Goal: Register for event/course

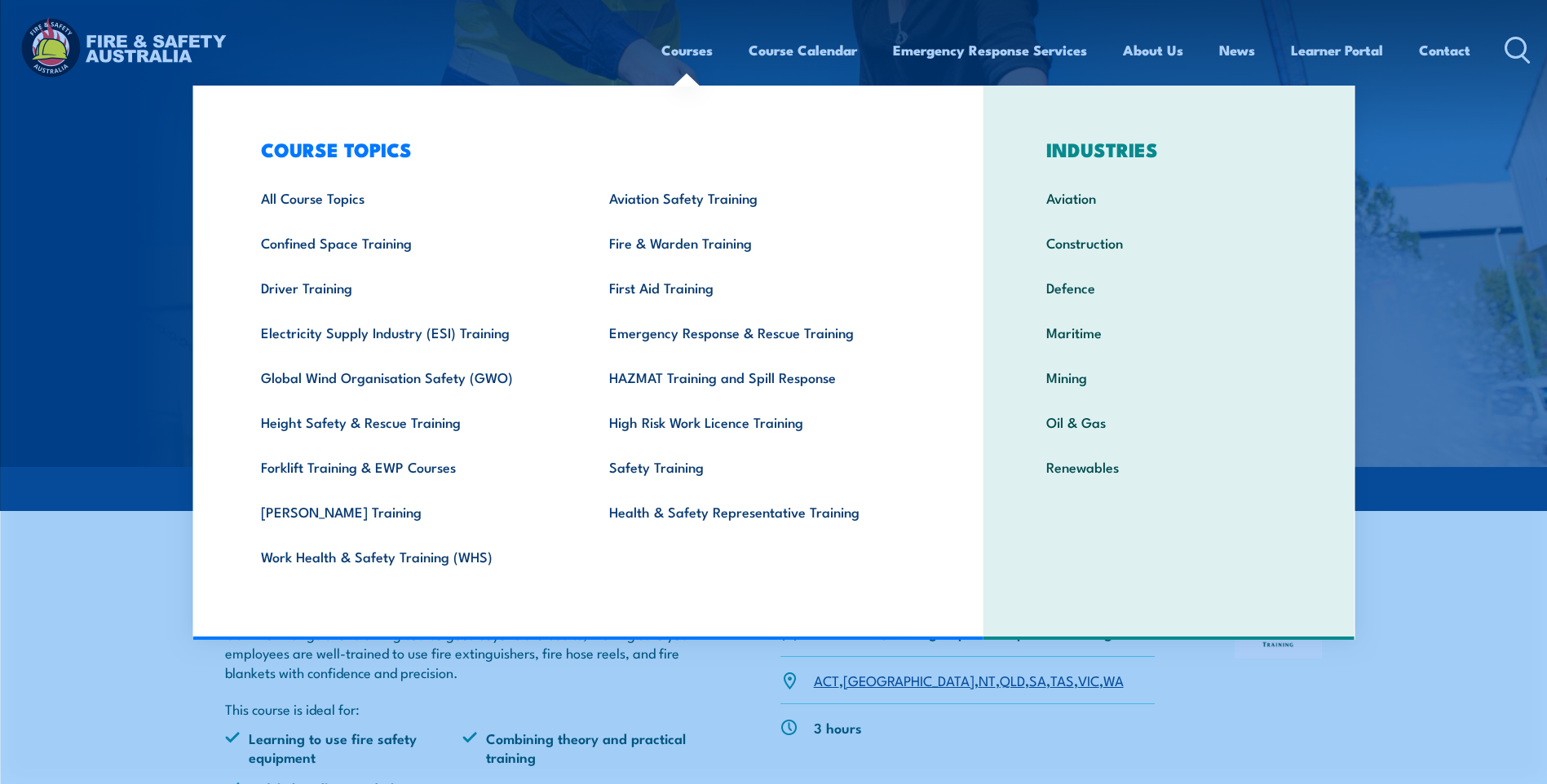
click at [669, 61] on link "Courses" at bounding box center [687, 50] width 52 height 43
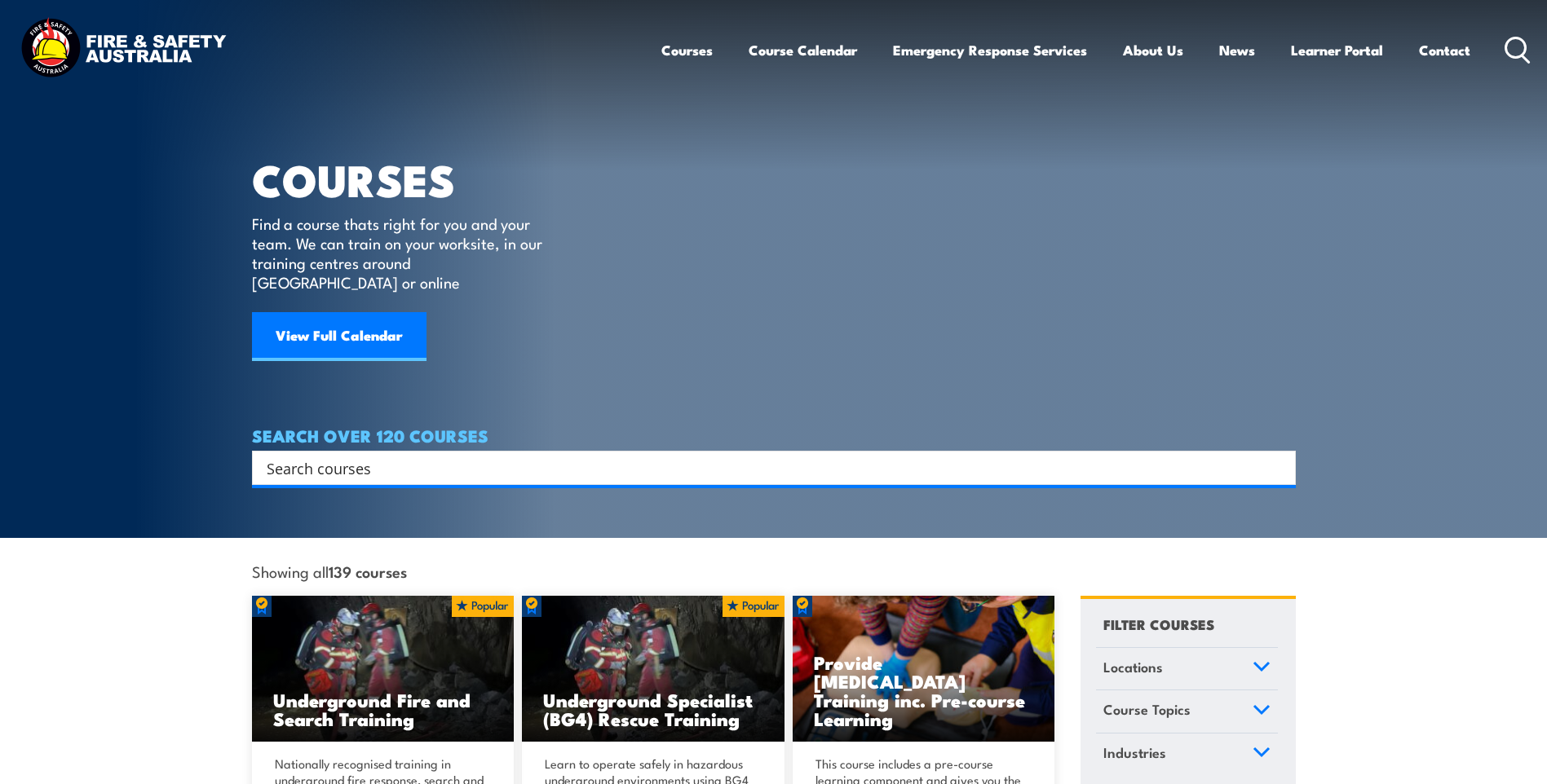
click at [380, 456] on input "Search input" at bounding box center [763, 468] width 993 height 24
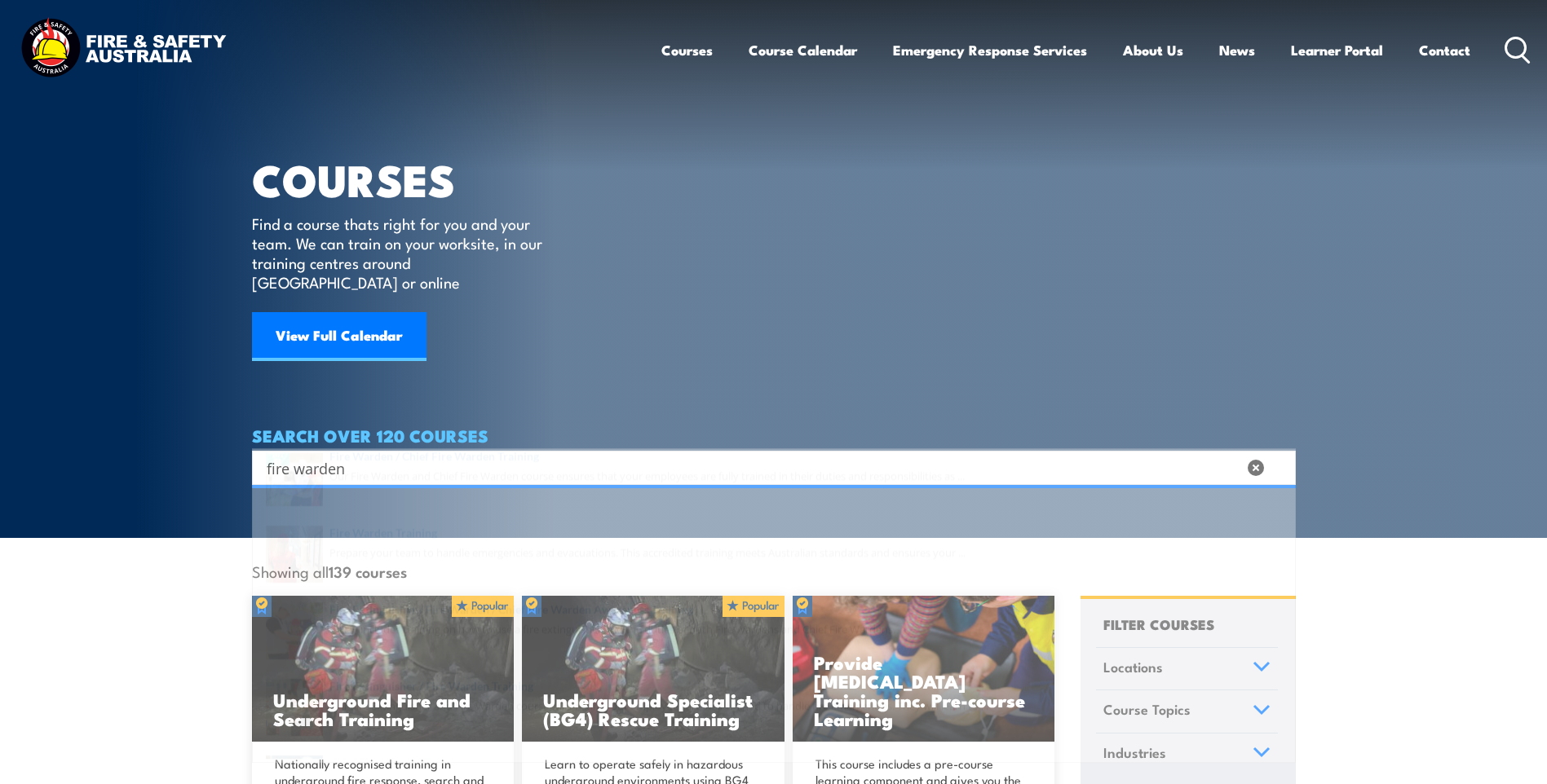
type input "fire warden"
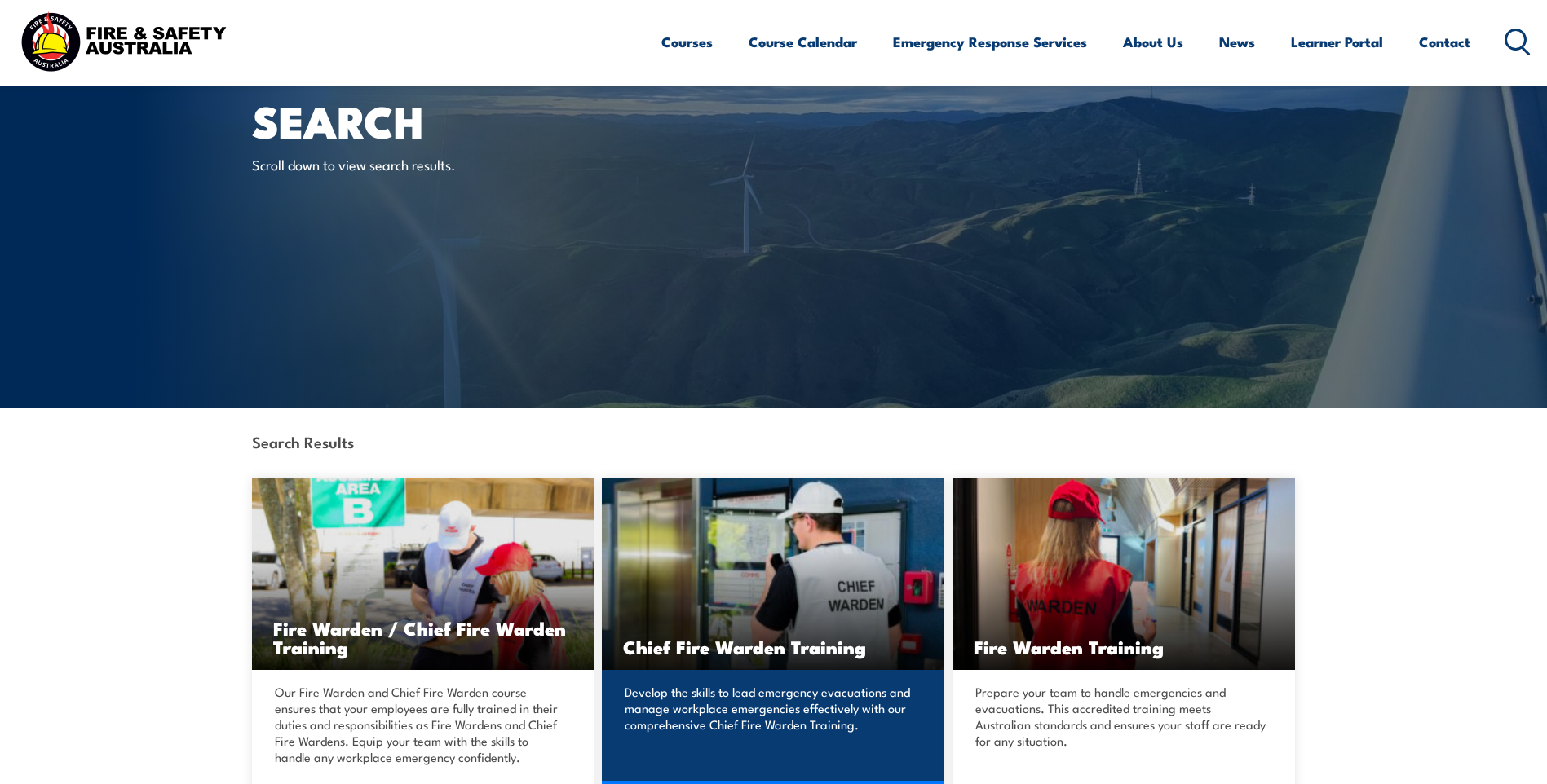
scroll to position [326, 0]
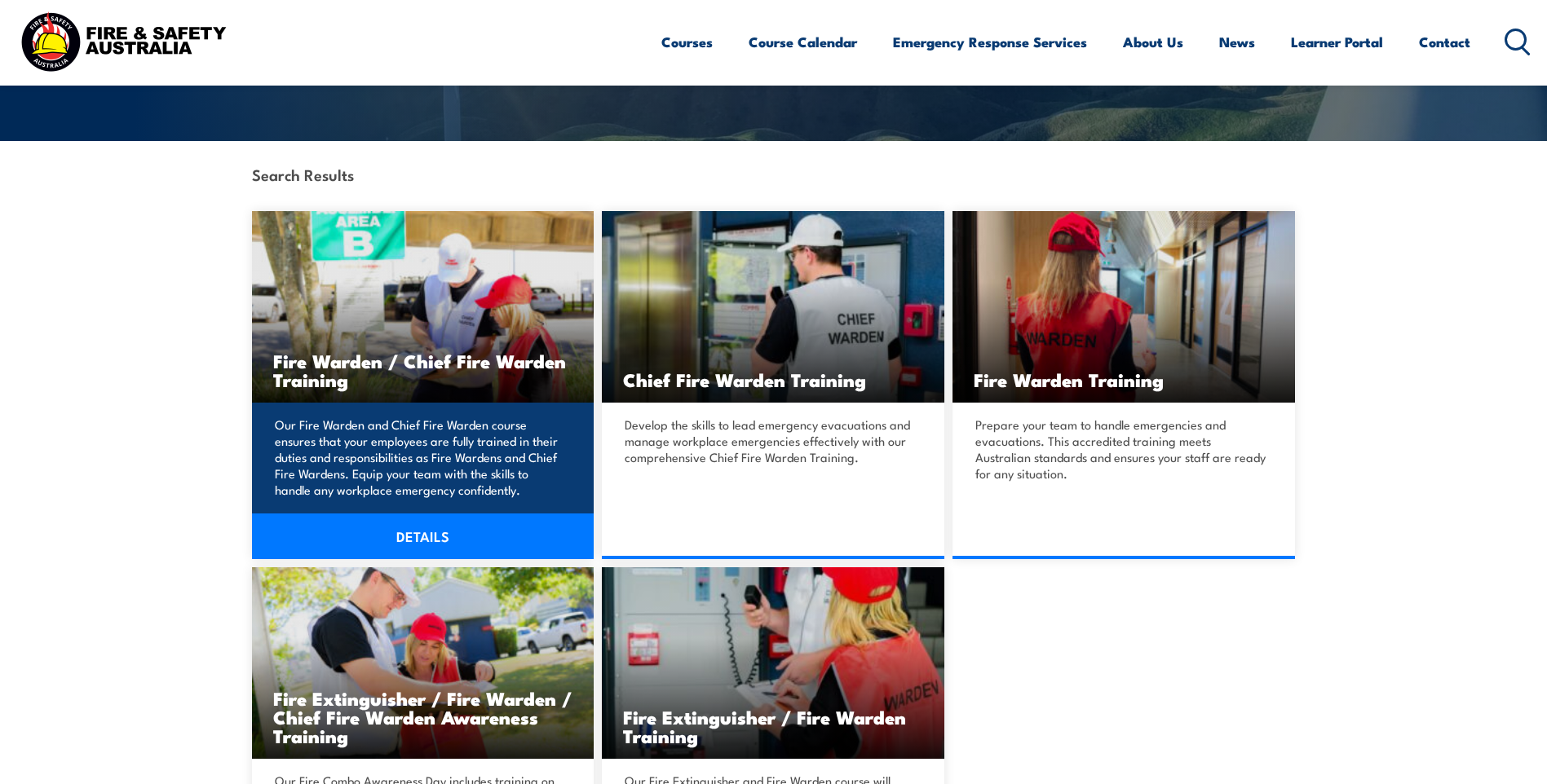
click at [438, 544] on link "DETAILS" at bounding box center [423, 536] width 343 height 46
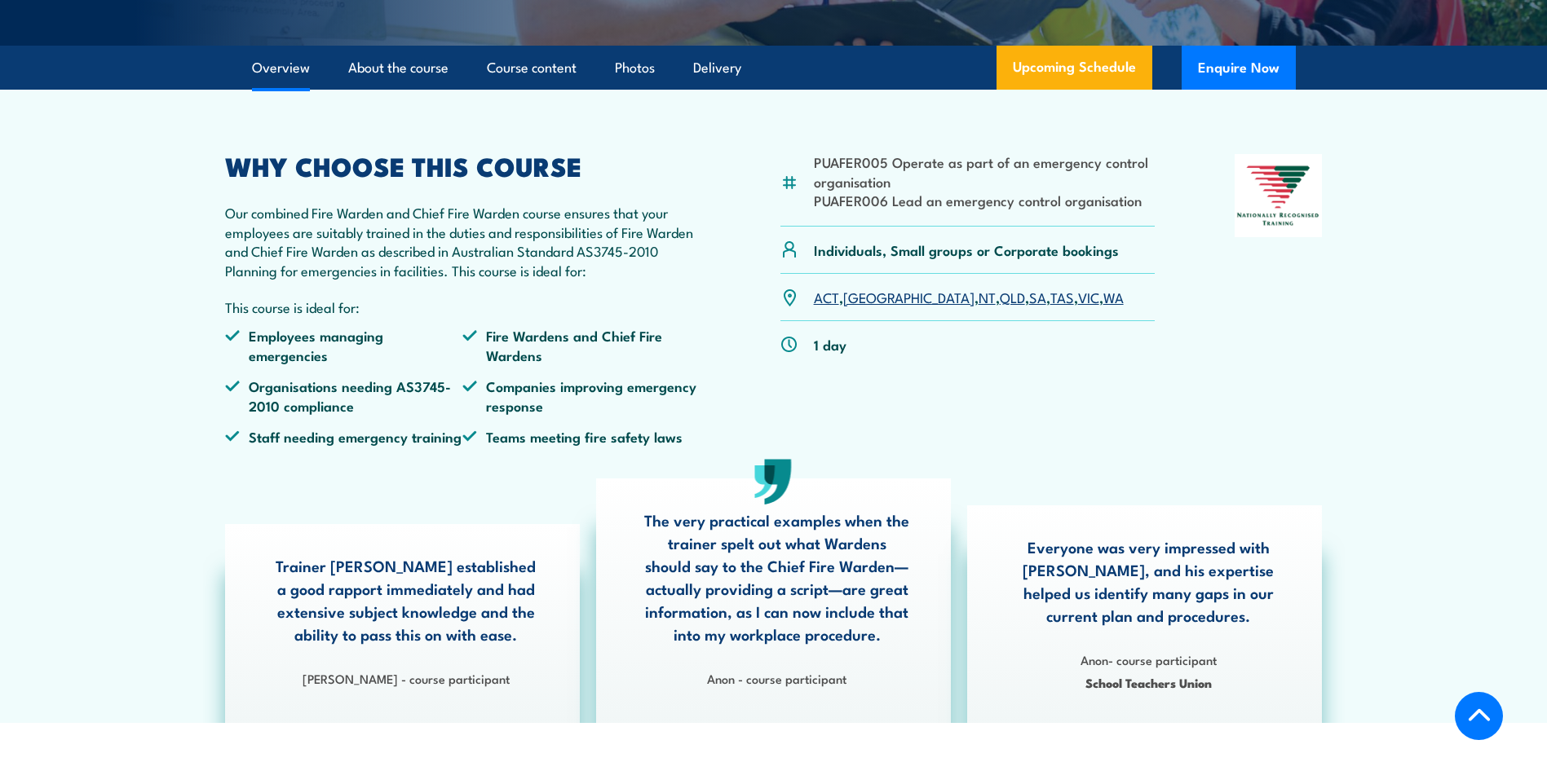
scroll to position [434, 0]
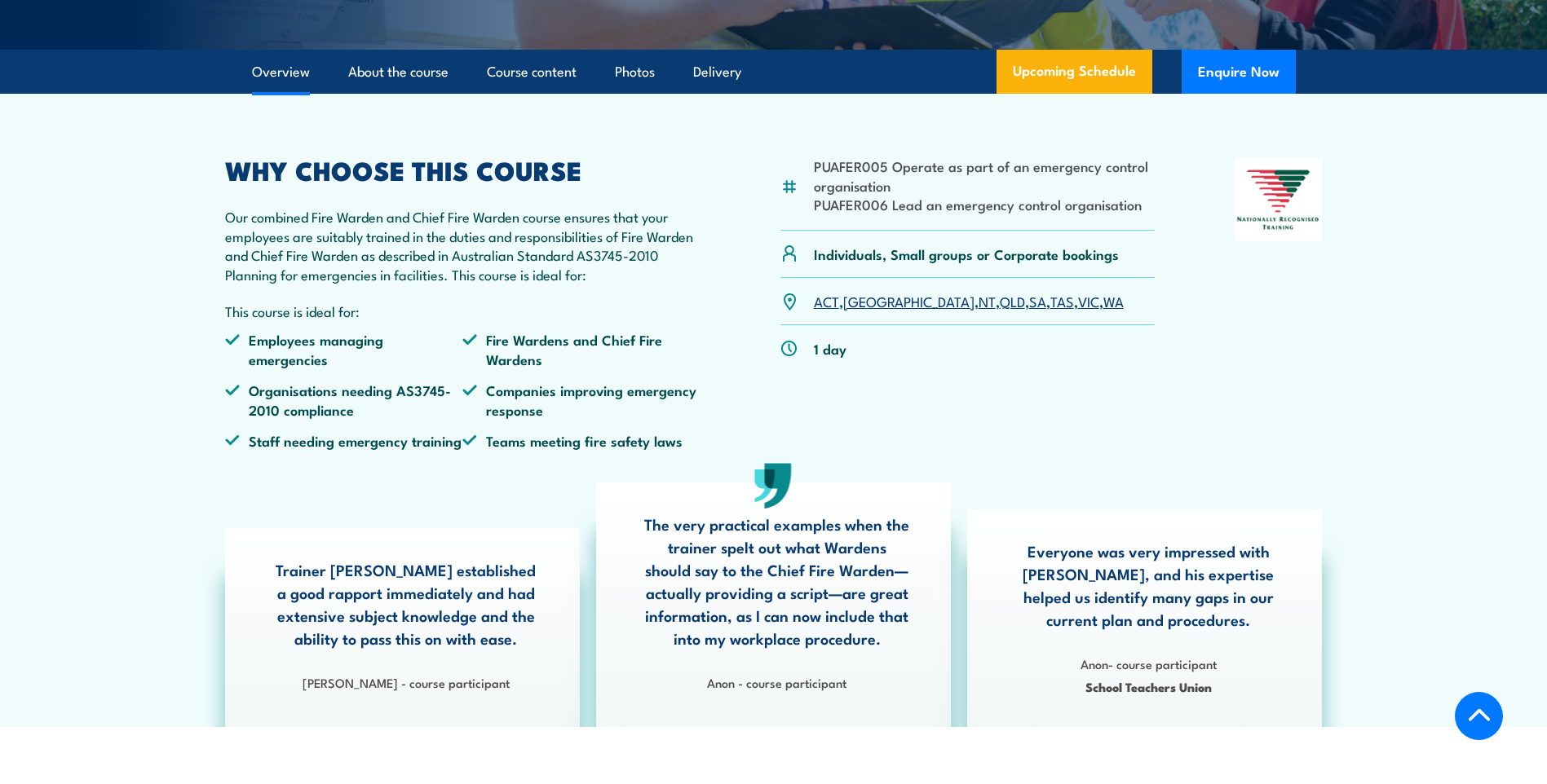
click at [1104, 310] on link "WA" at bounding box center [1113, 301] width 21 height 20
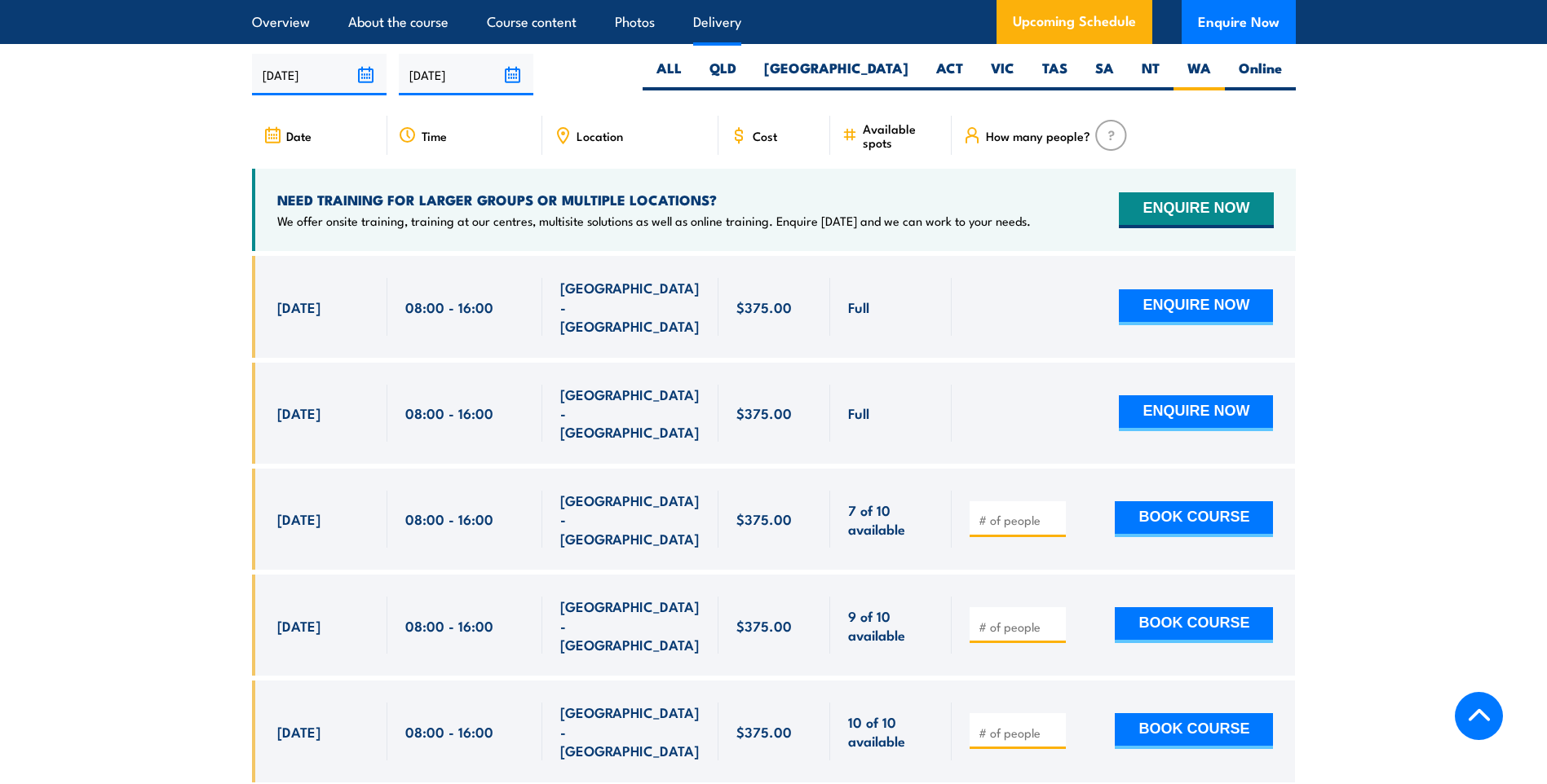
scroll to position [2888, 0]
click at [1463, 451] on section "UPCOMING SCHEDULE FOR - "Fire Warden / Chief Fire Warden Training" [DATE] [DATE]" at bounding box center [774, 405] width 1547 height 802
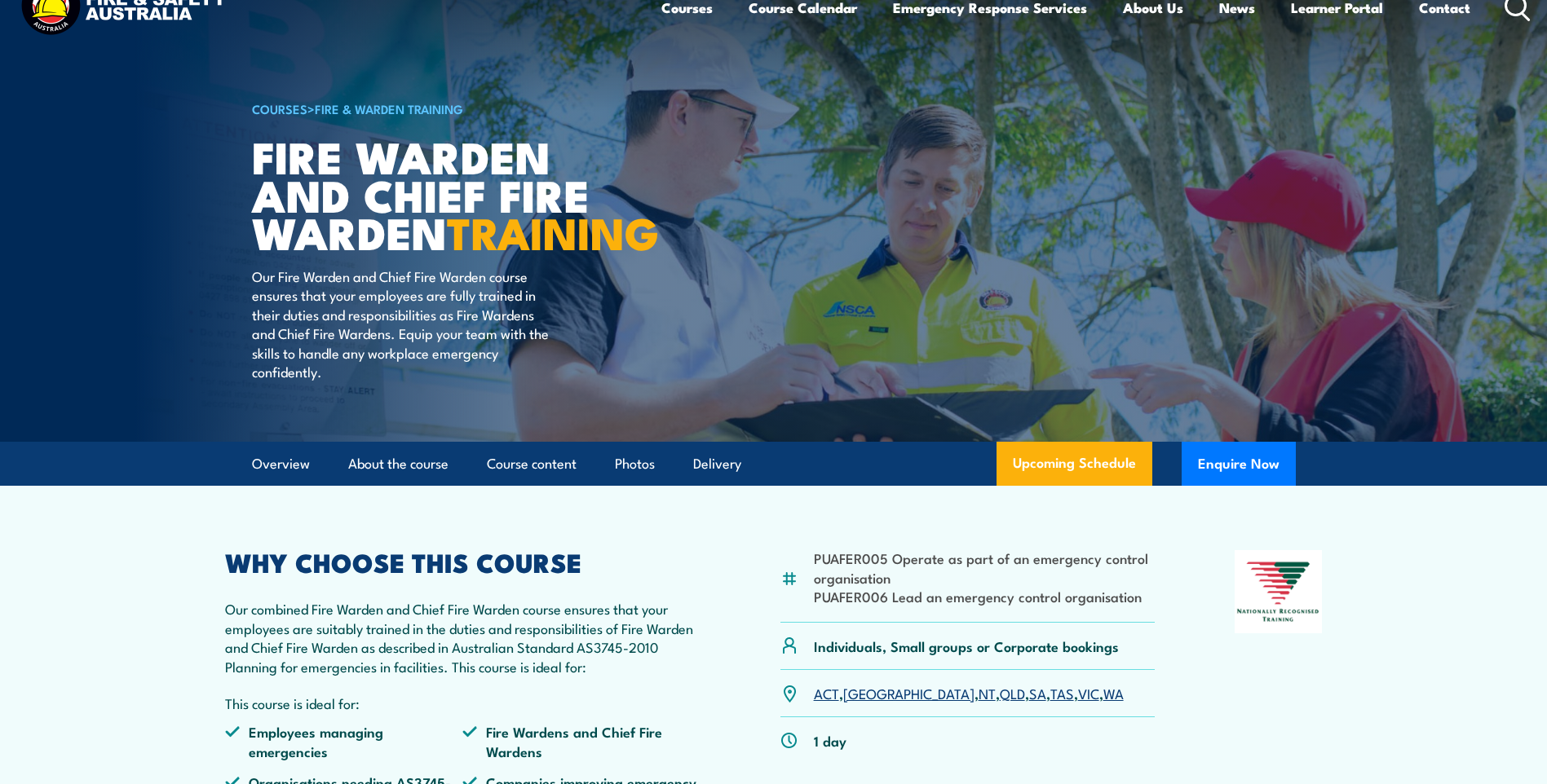
scroll to position [23, 0]
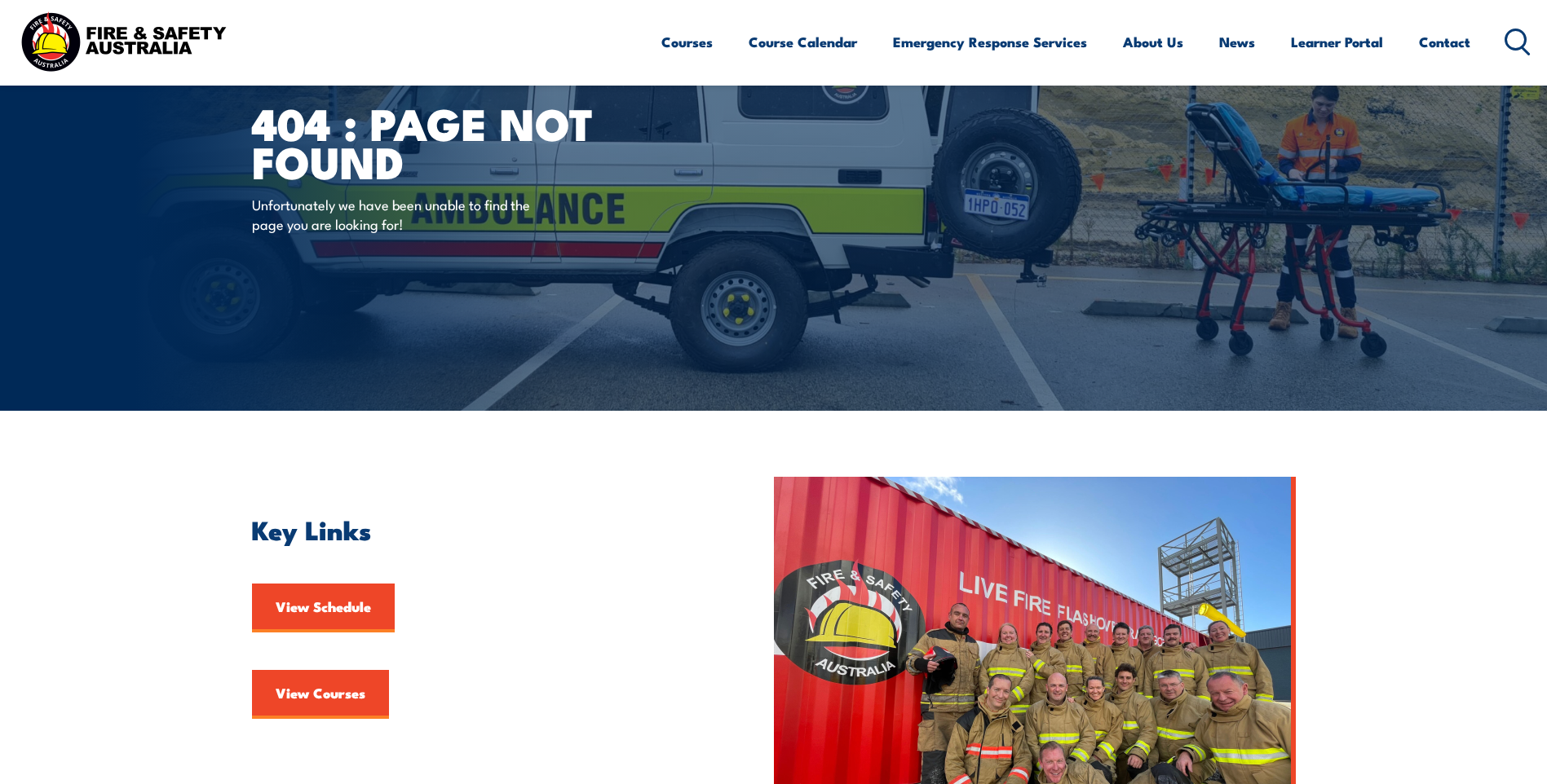
scroll to position [245, 0]
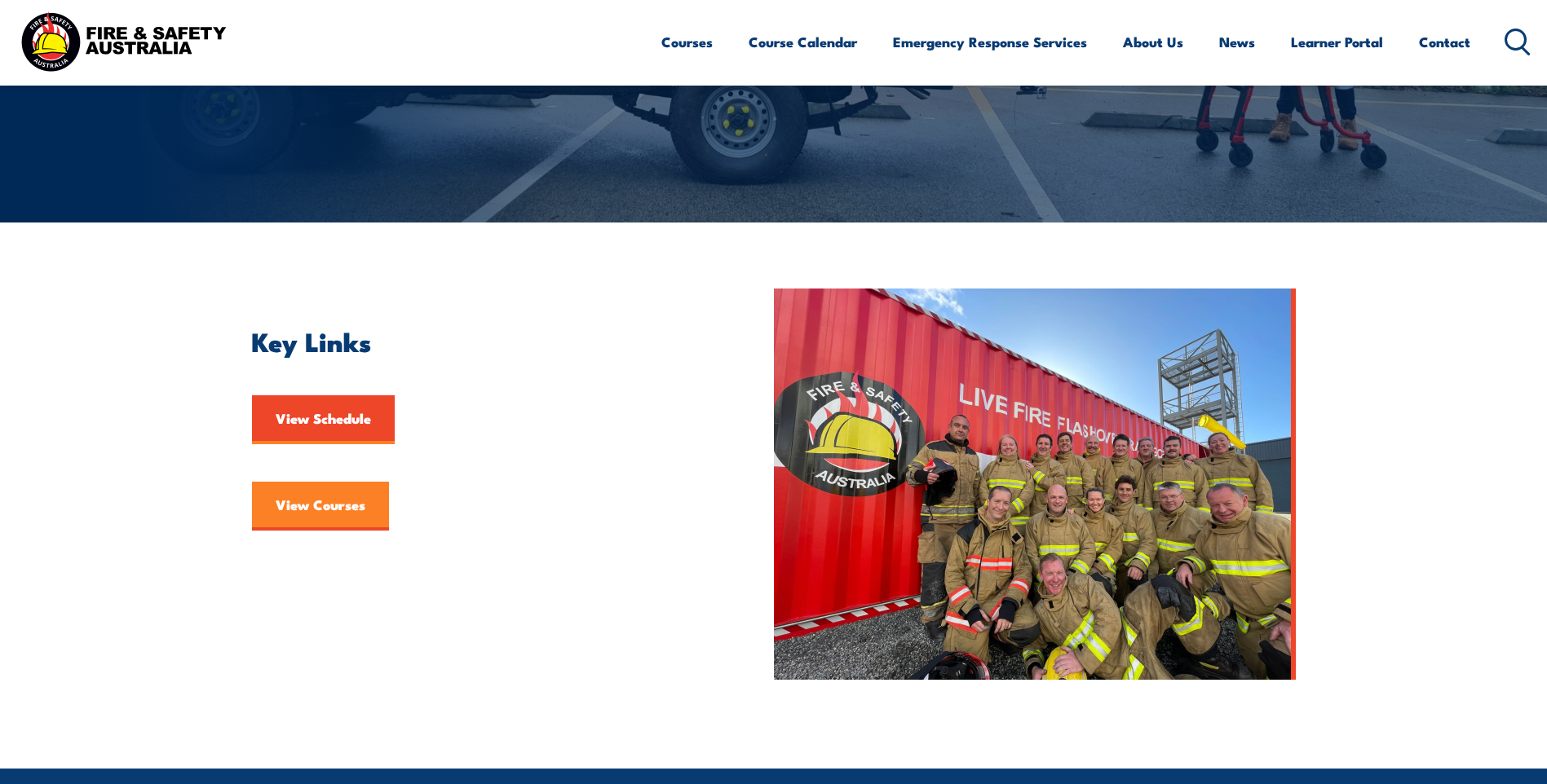
click at [334, 516] on link "View Courses" at bounding box center [320, 507] width 137 height 49
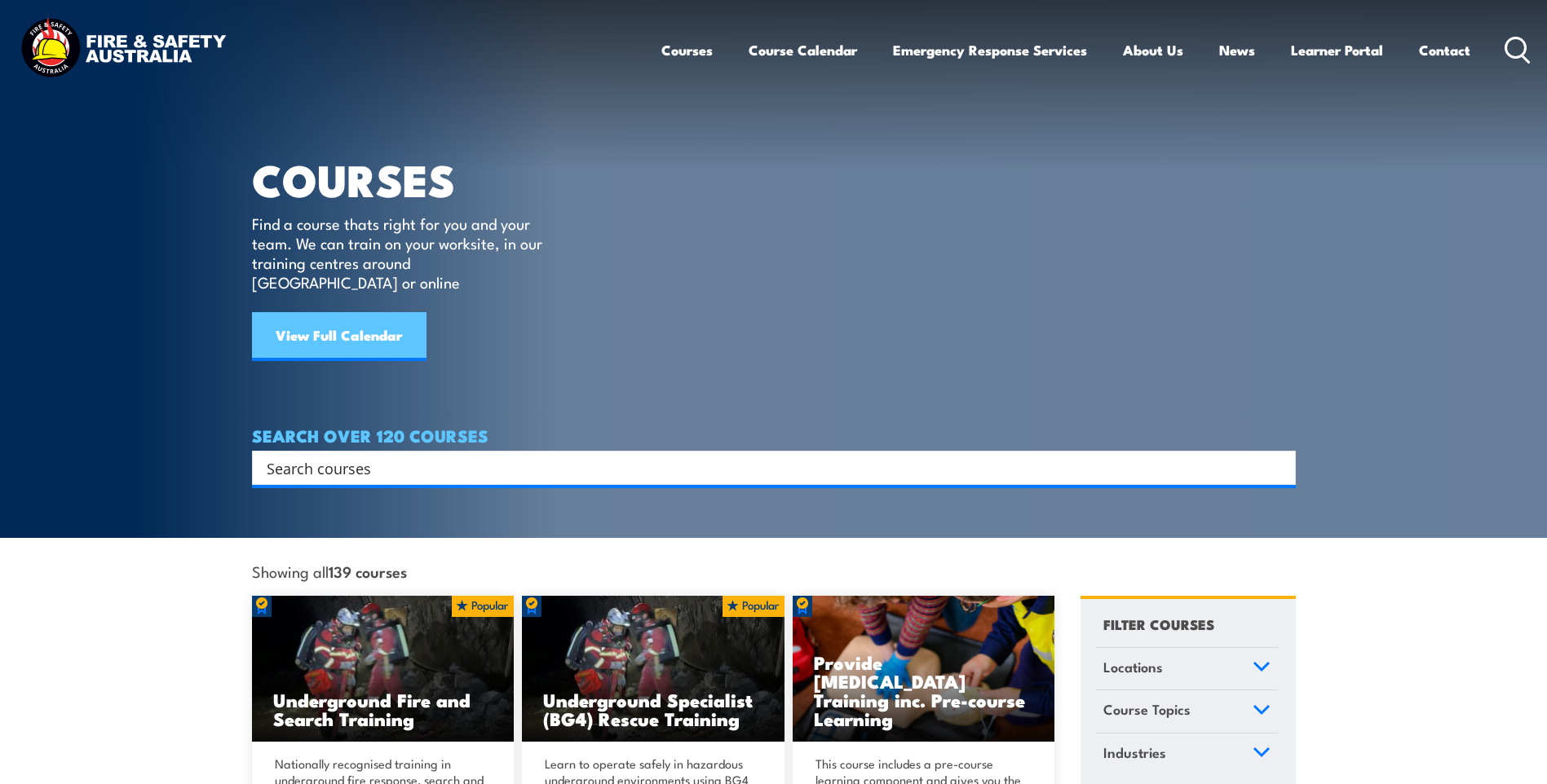
click at [403, 316] on link "View Full Calendar" at bounding box center [339, 337] width 175 height 49
click at [365, 315] on link "View Full Calendar" at bounding box center [339, 337] width 175 height 49
click at [1267, 661] on icon at bounding box center [1262, 667] width 18 height 12
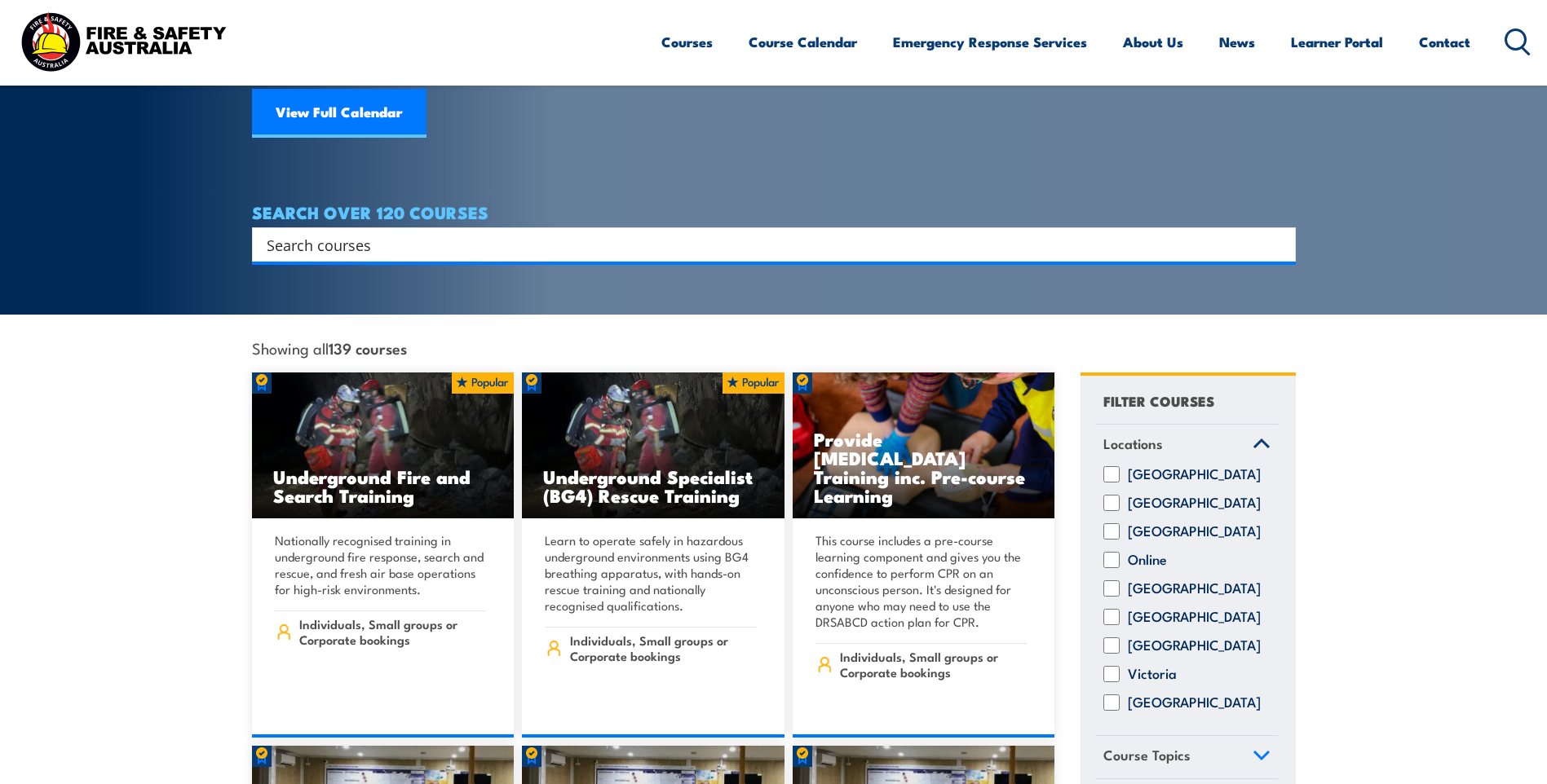
scroll to position [245, 0]
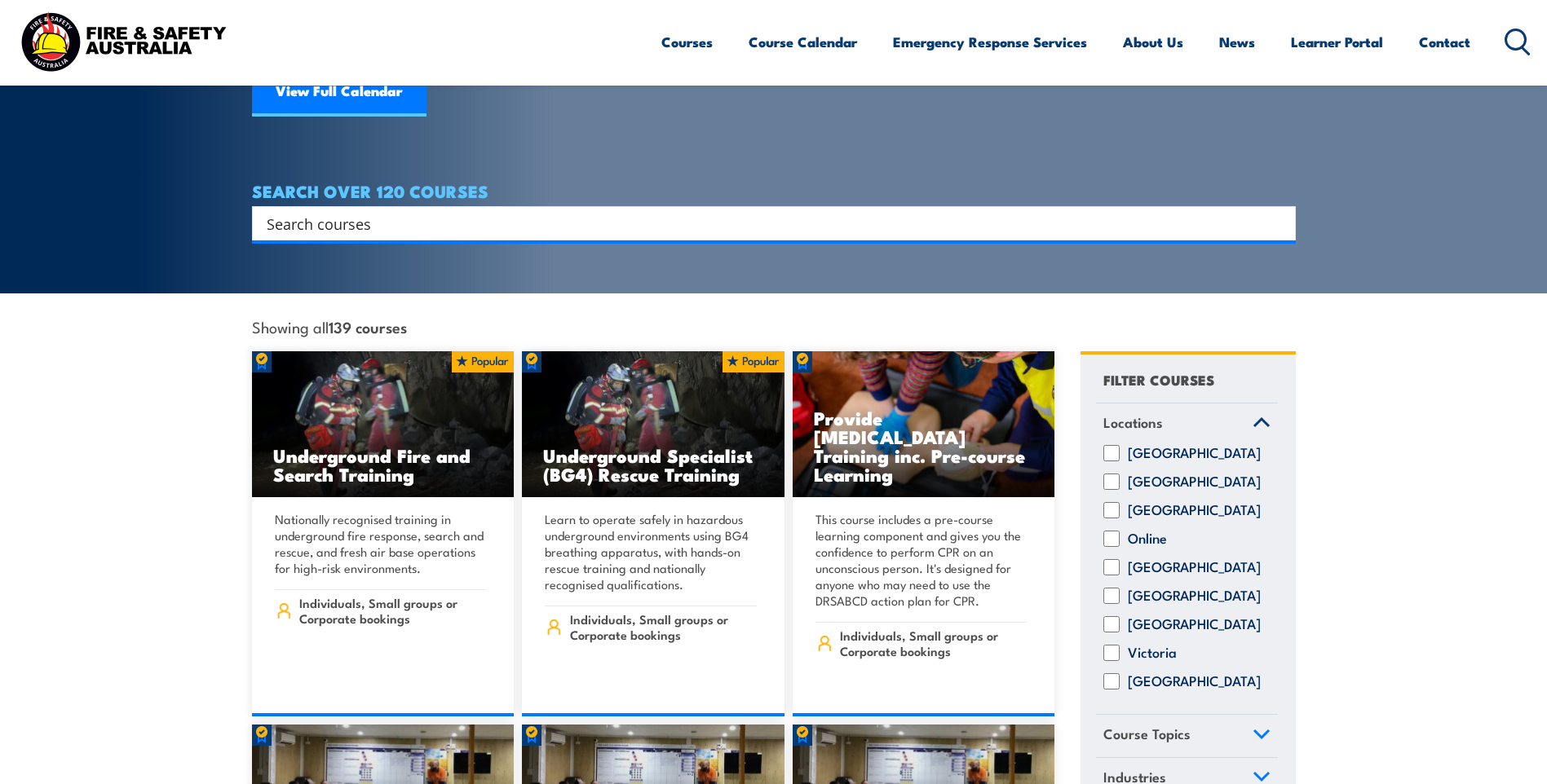
click at [1112, 680] on input "[GEOGRAPHIC_DATA]" at bounding box center [1111, 681] width 17 height 17
checkbox input "true"
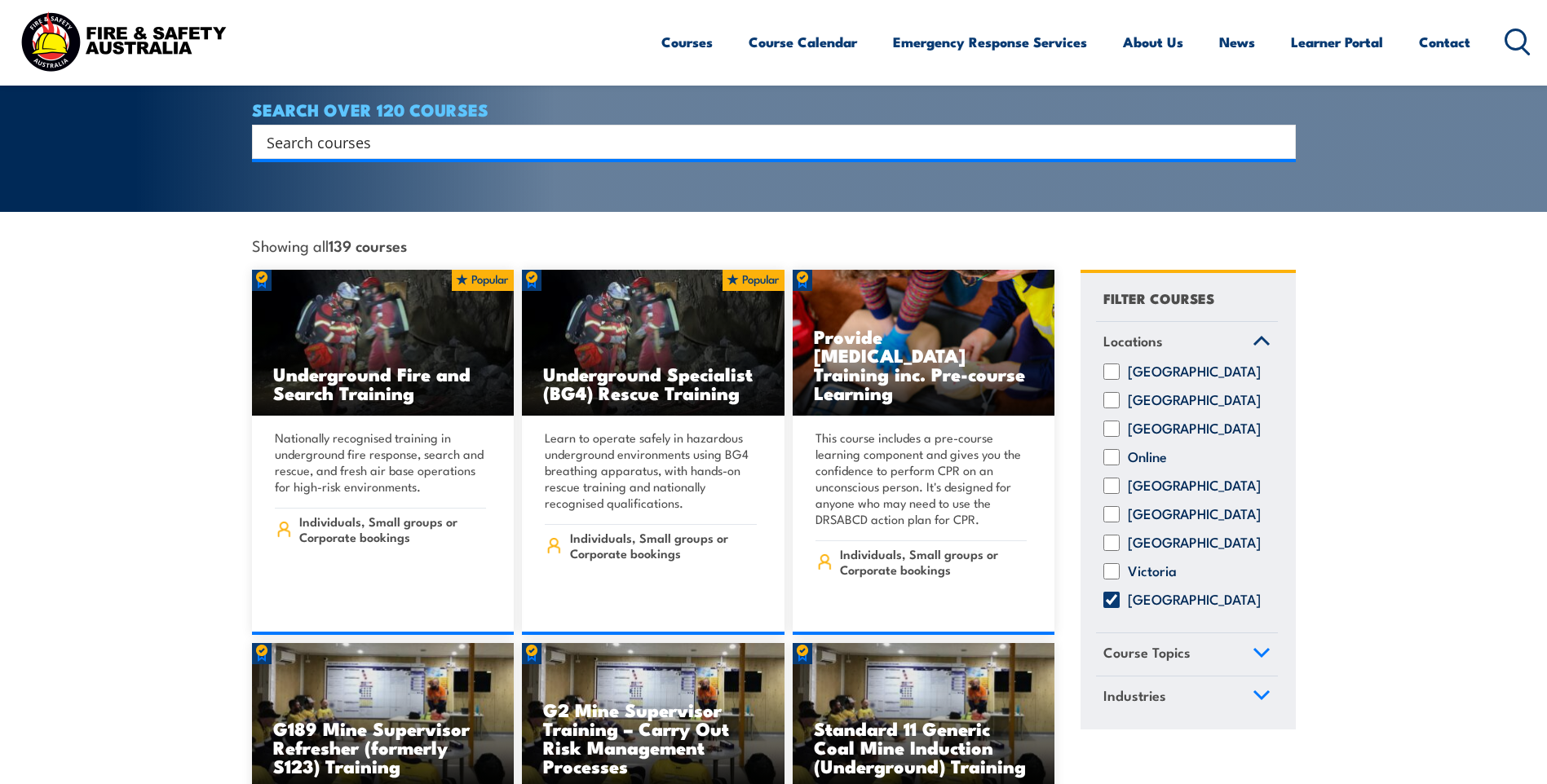
click at [1257, 650] on icon at bounding box center [1262, 653] width 18 height 12
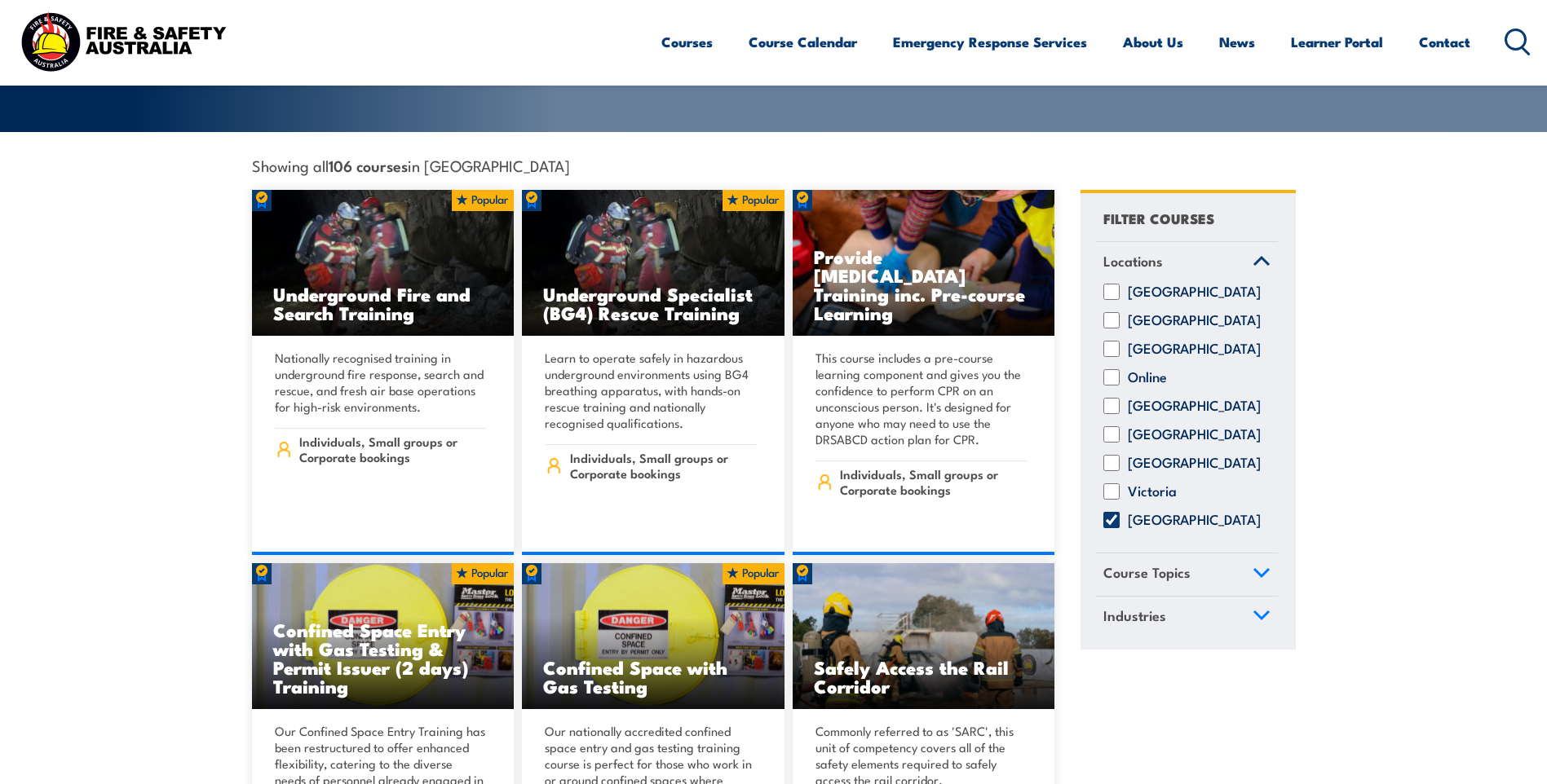
scroll to position [408, 0]
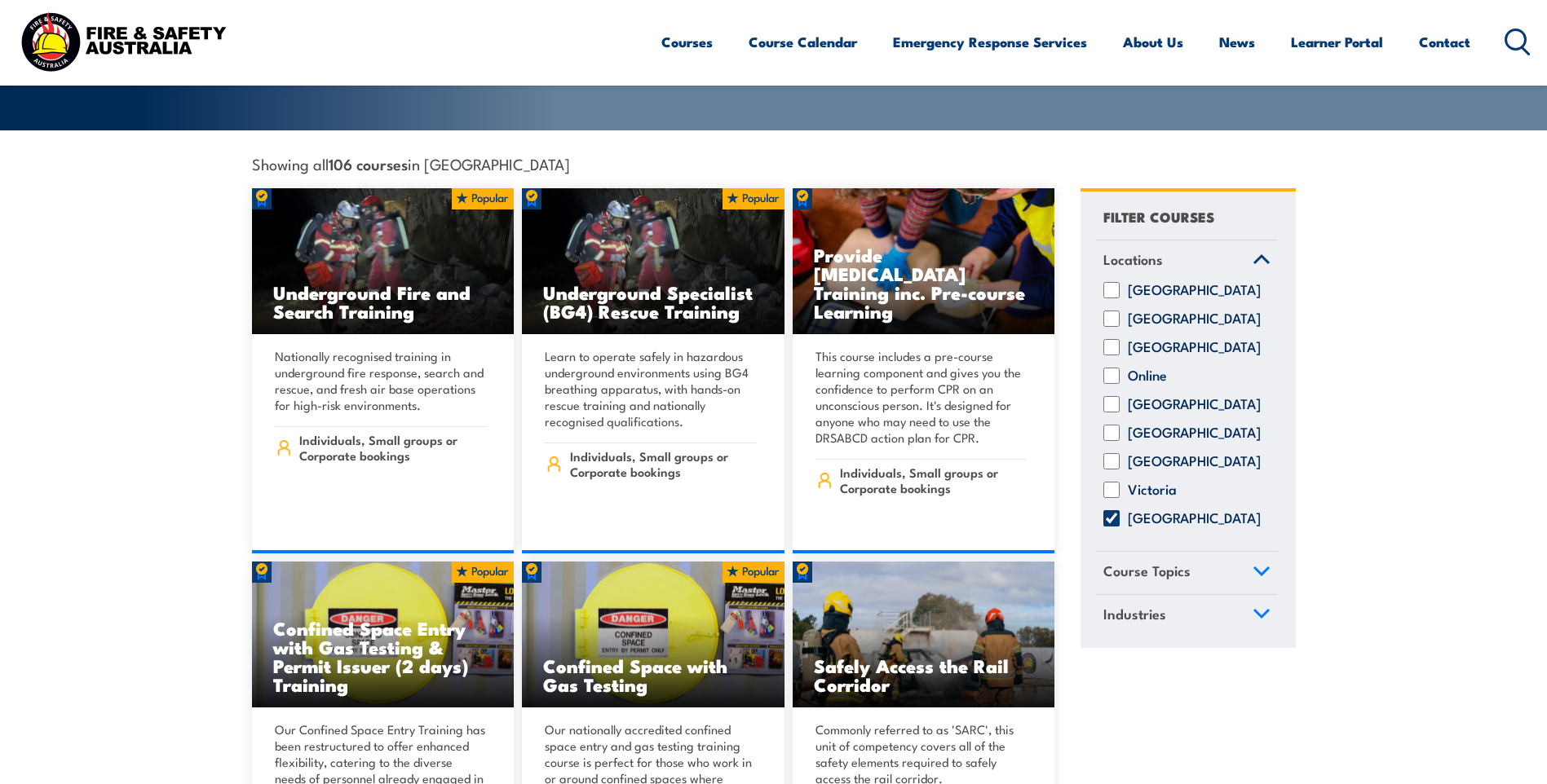
click at [1264, 567] on icon at bounding box center [1261, 571] width 15 height 8
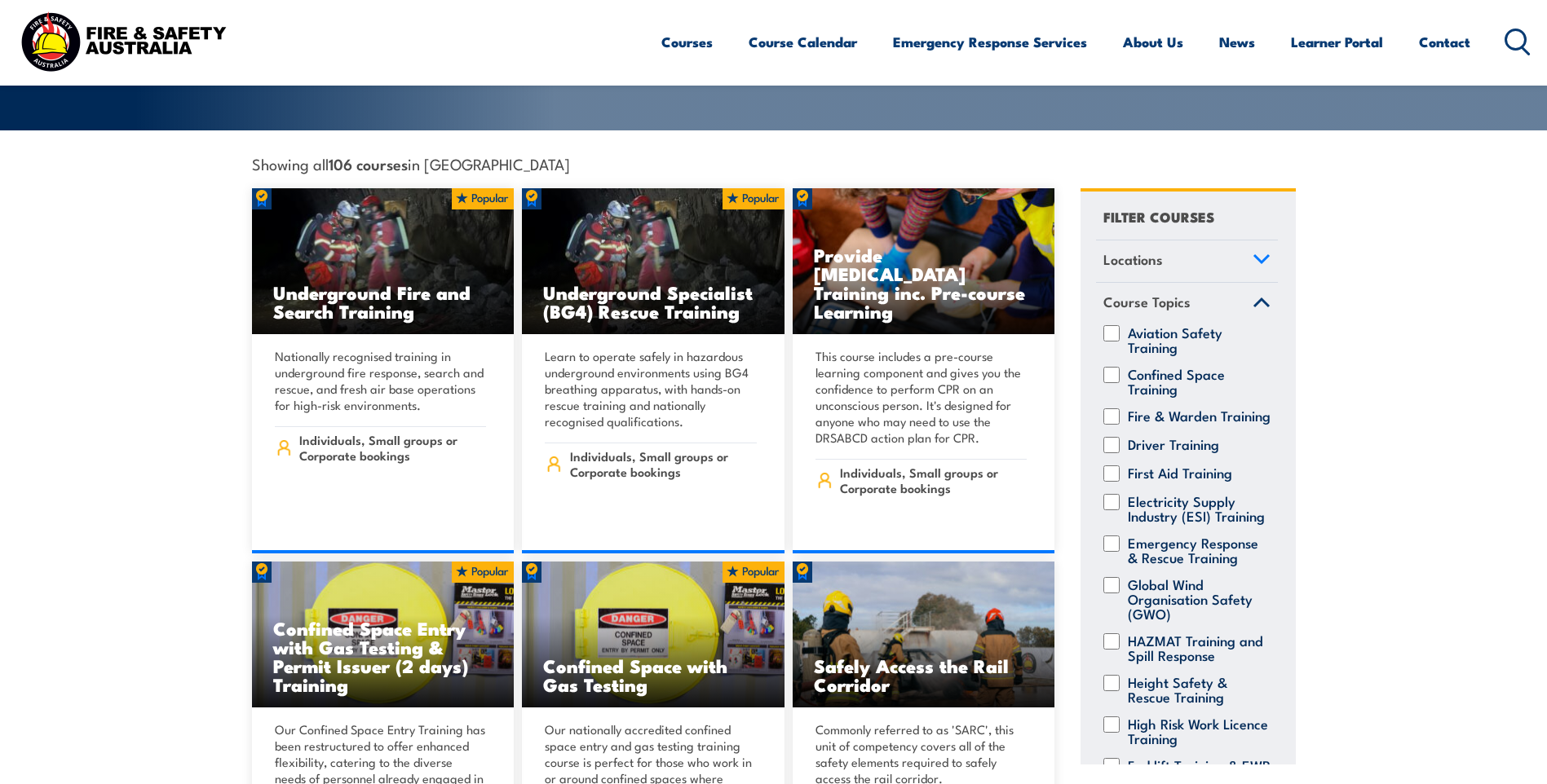
click at [1130, 408] on label "Fire & Warden Training" at bounding box center [1199, 416] width 143 height 17
click at [1120, 408] on input "Fire & Warden Training" at bounding box center [1111, 416] width 17 height 17
checkbox input "true"
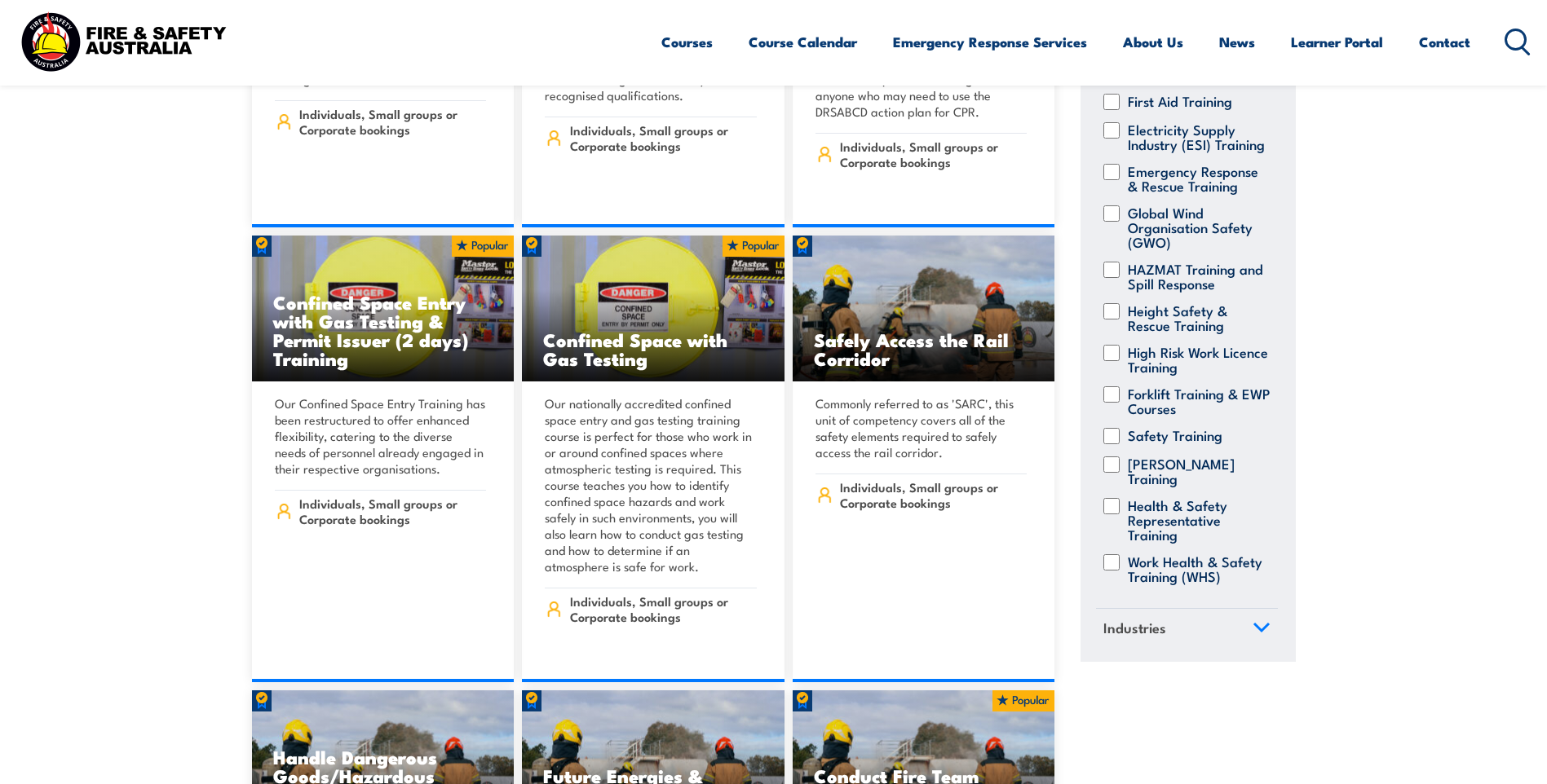
scroll to position [581, 0]
click at [1253, 623] on icon at bounding box center [1262, 629] width 18 height 12
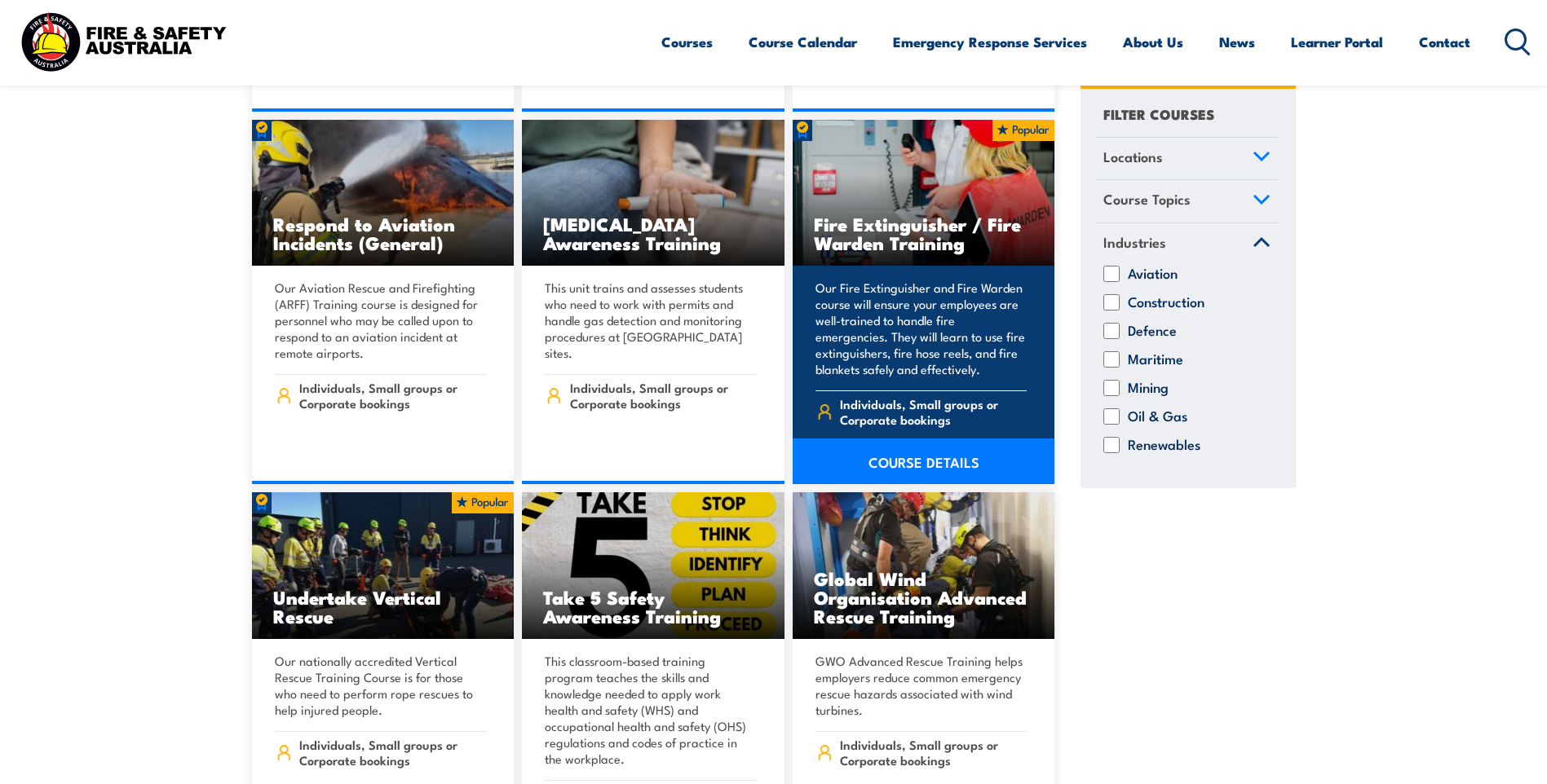
scroll to position [3343, 0]
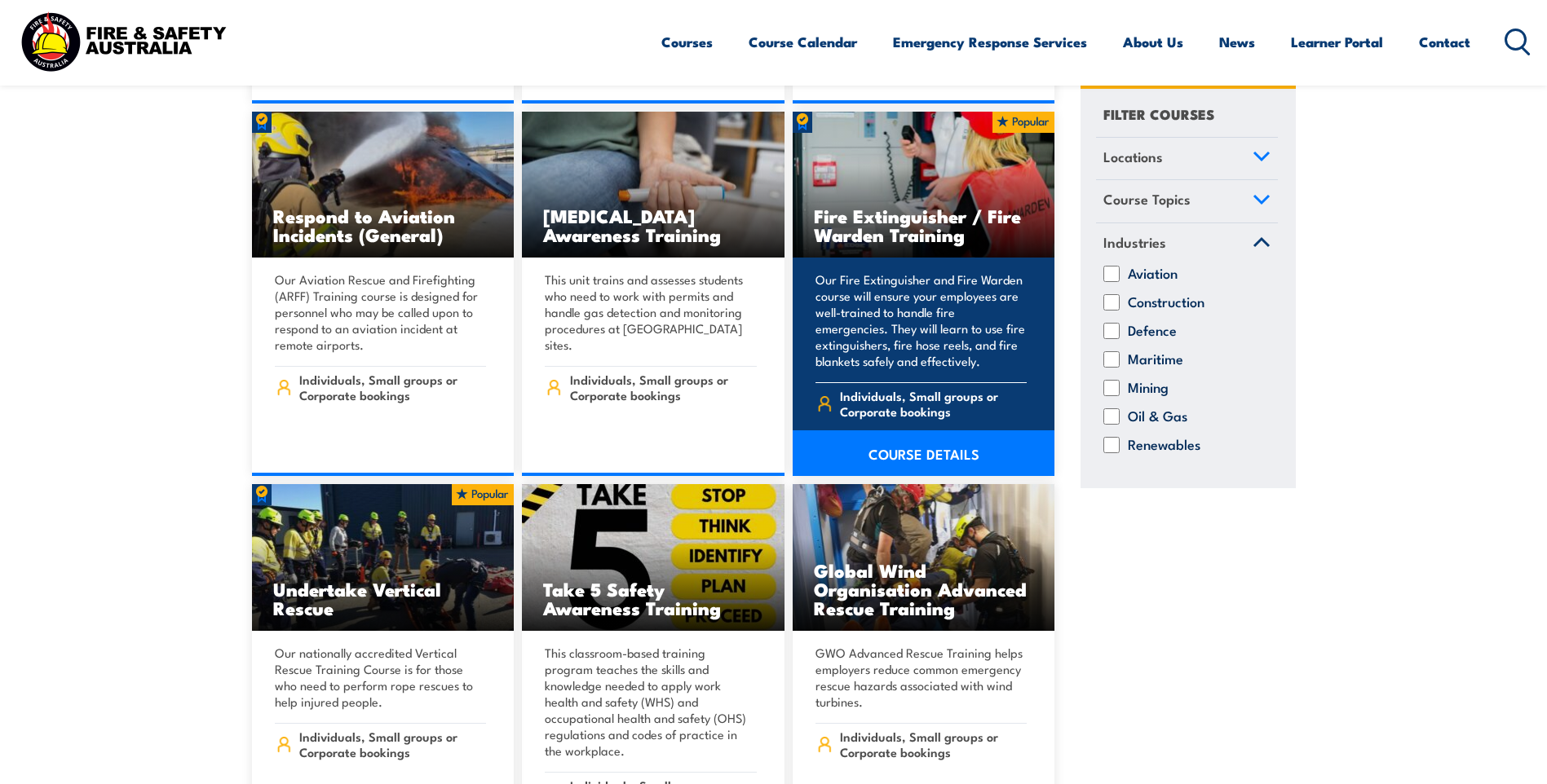
click at [926, 435] on link "COURSE DETAILS" at bounding box center [924, 453] width 263 height 46
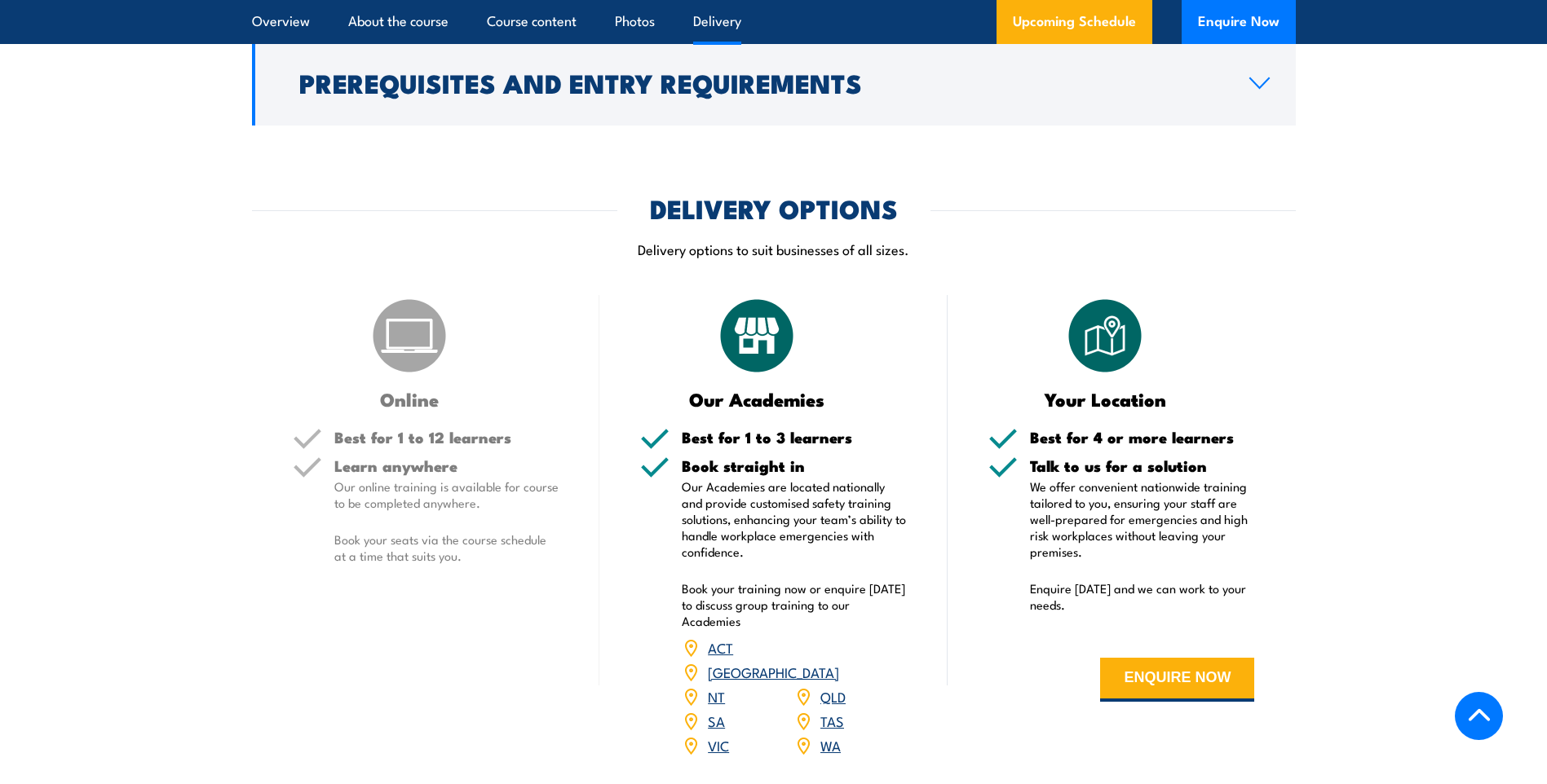
scroll to position [1876, 0]
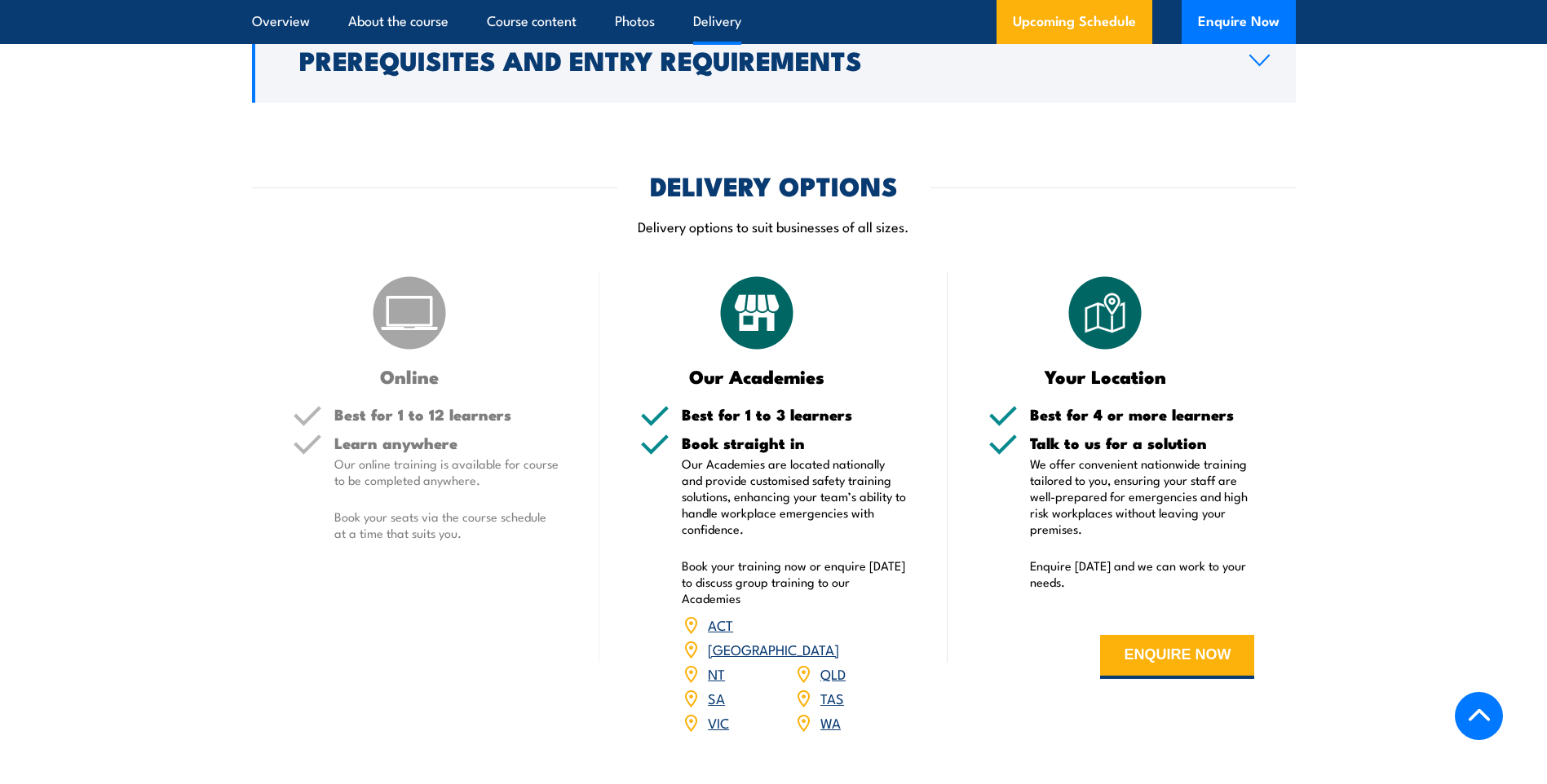
click at [833, 713] on link "WA" at bounding box center [830, 722] width 21 height 20
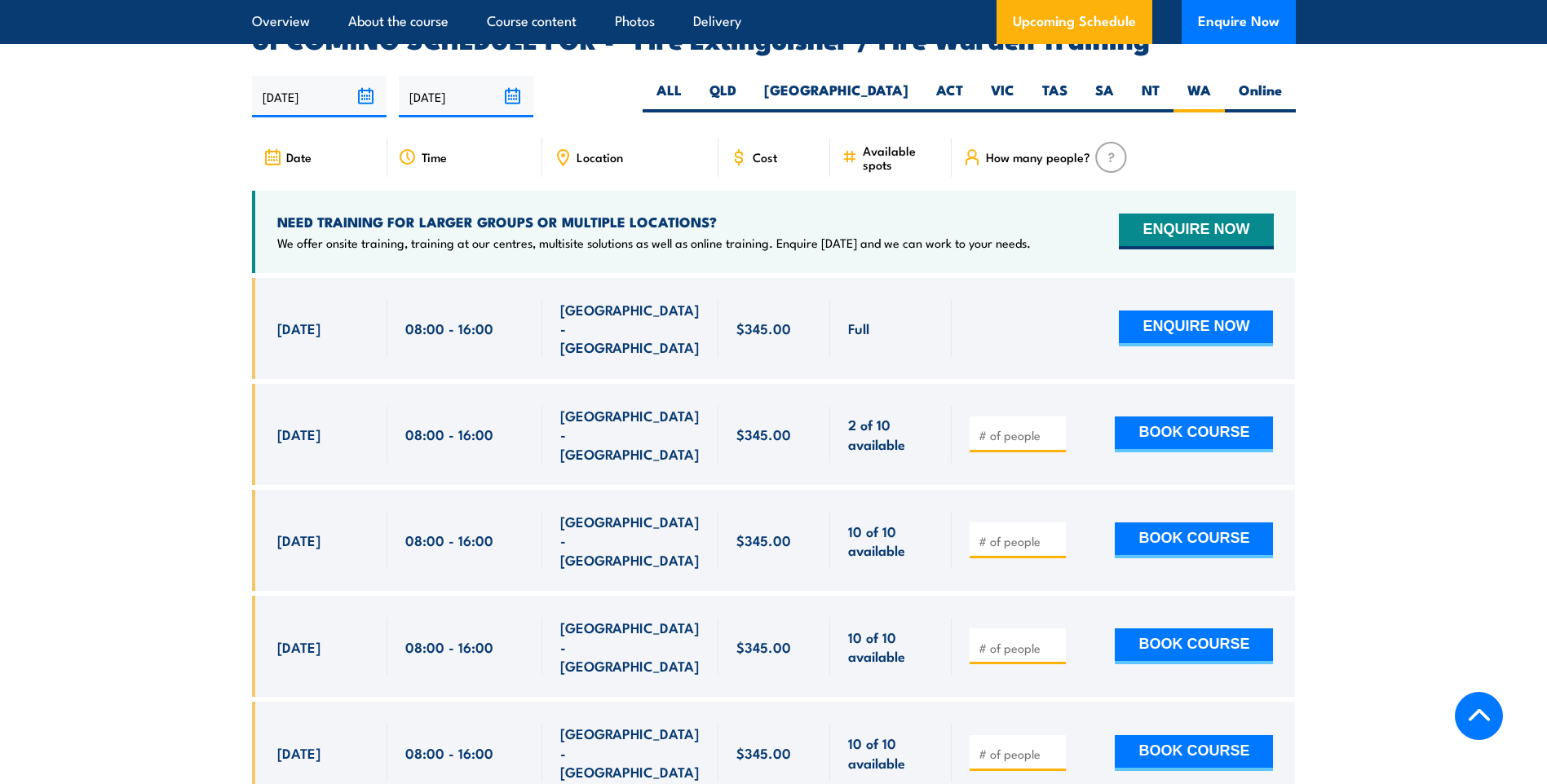
scroll to position [2677, 0]
